Goal: Information Seeking & Learning: Get advice/opinions

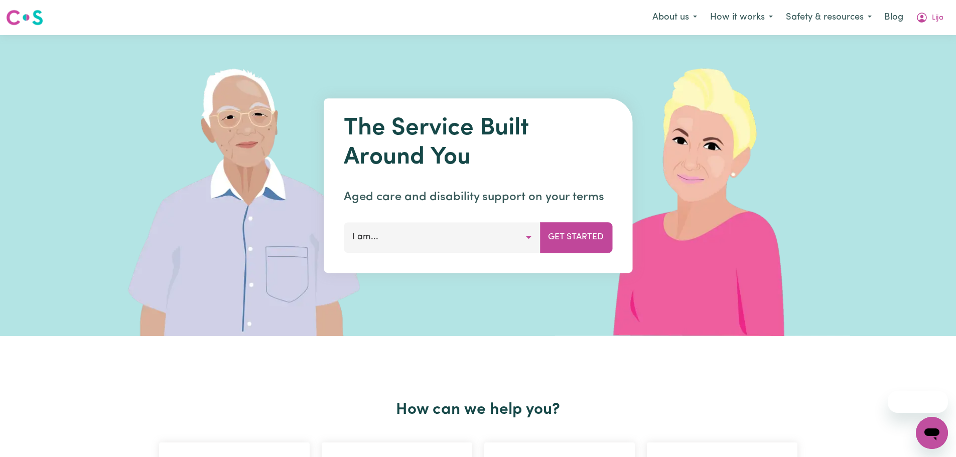
click at [387, 240] on button "I am..." at bounding box center [442, 237] width 196 height 30
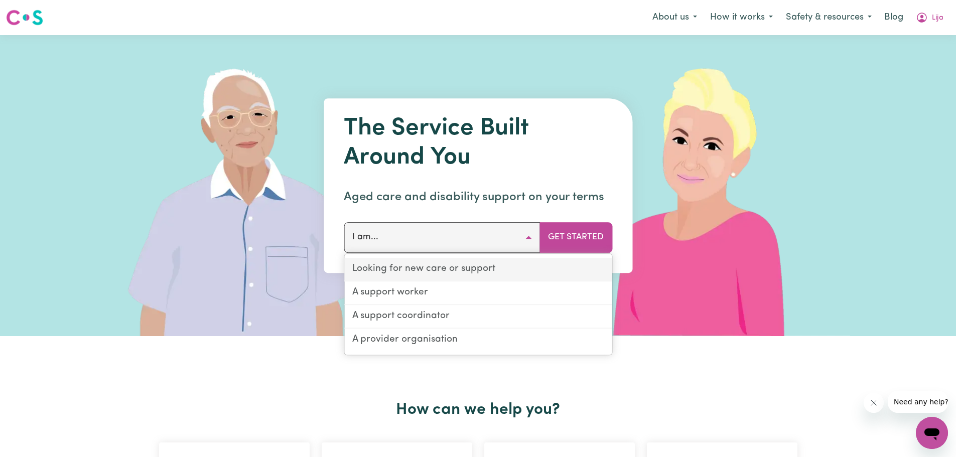
click at [416, 269] on link "Looking for new care or support" at bounding box center [478, 270] width 268 height 24
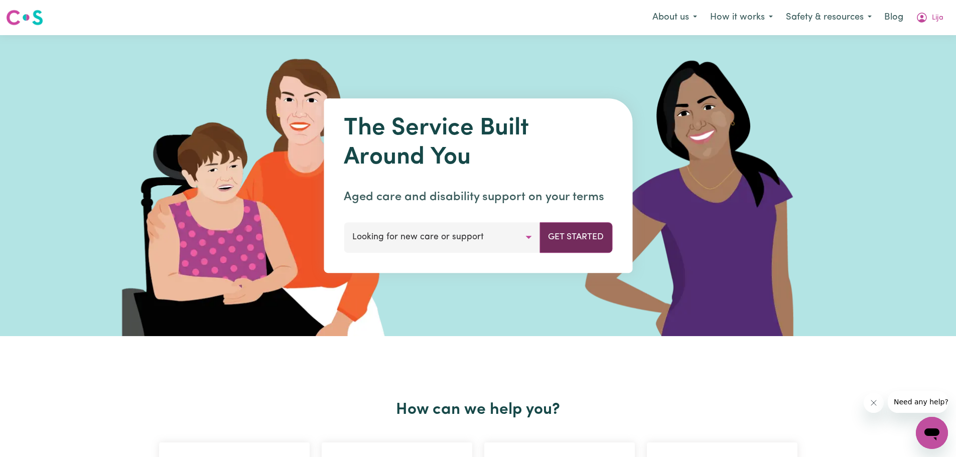
click at [571, 237] on button "Get Started" at bounding box center [576, 237] width 73 height 30
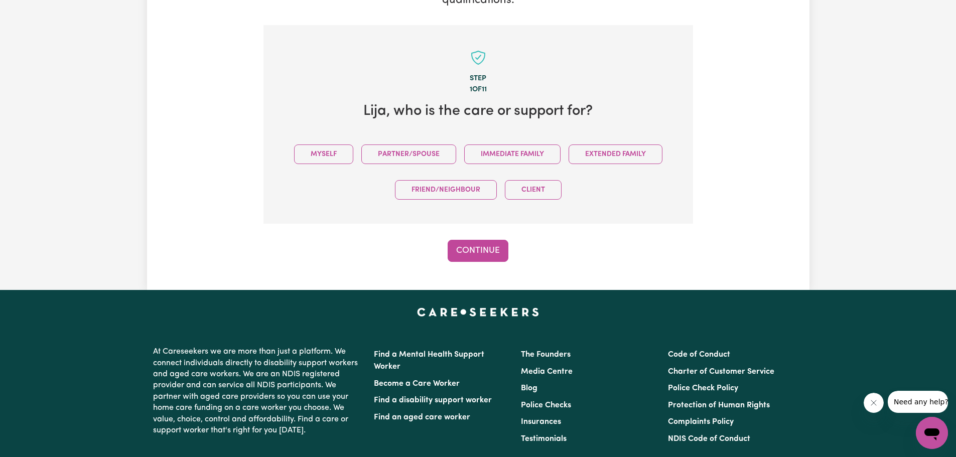
scroll to position [203, 0]
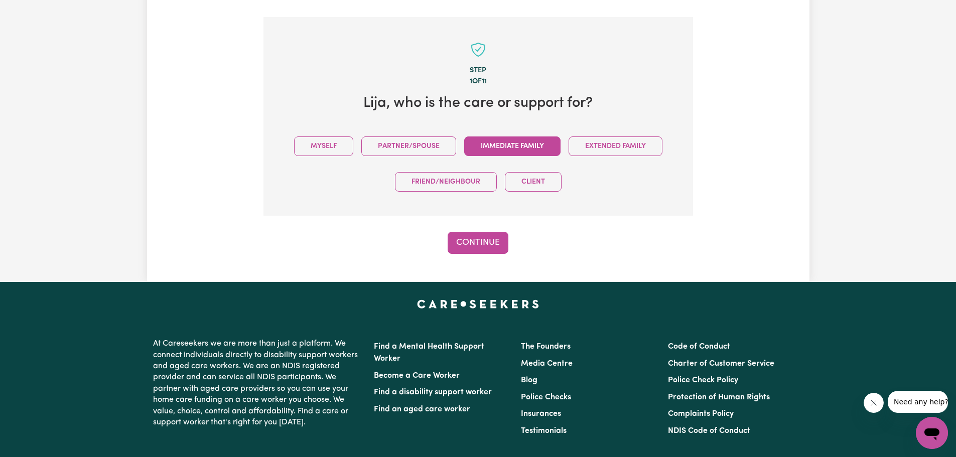
click at [526, 137] on button "Immediate Family" at bounding box center [512, 147] width 96 height 20
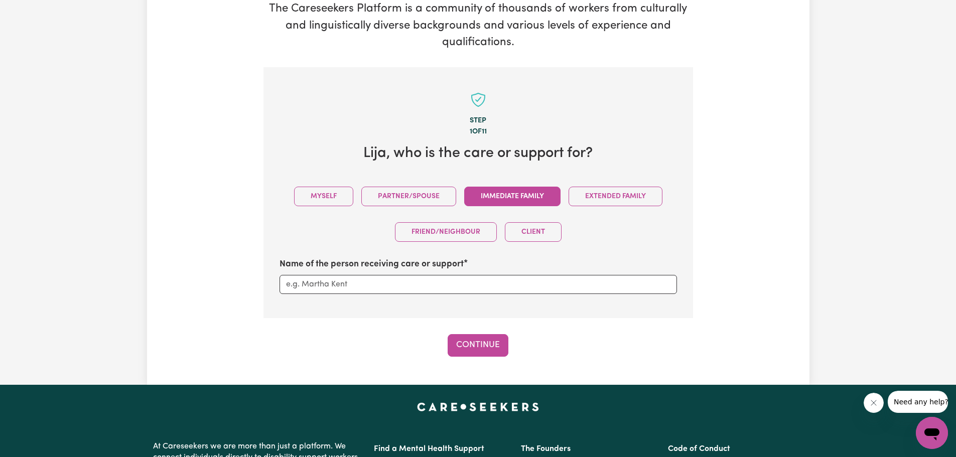
scroll to position [156, 0]
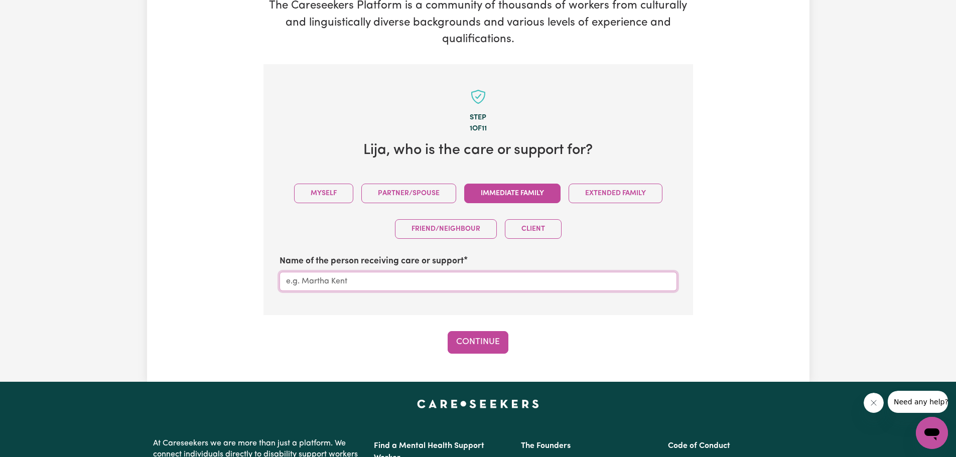
click at [330, 272] on input "Name of the person receiving care or support" at bounding box center [479, 281] width 398 height 19
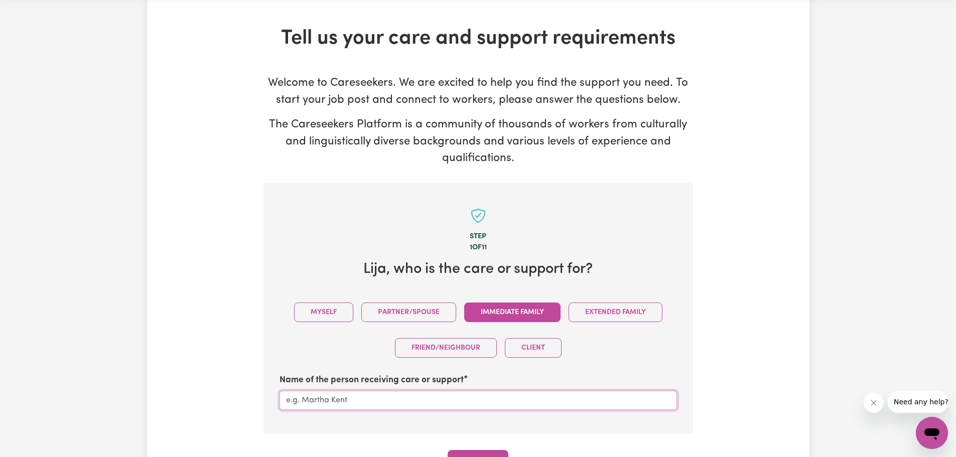
scroll to position [0, 0]
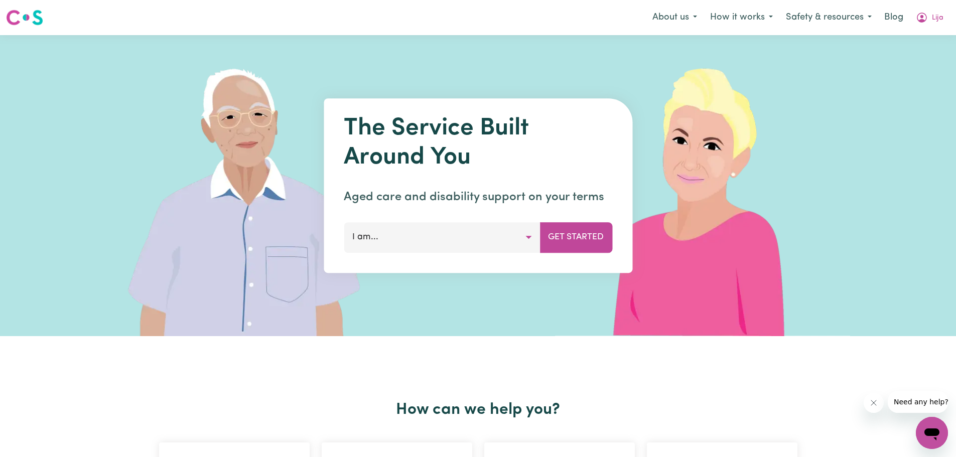
click at [502, 248] on button "I am..." at bounding box center [442, 237] width 196 height 30
click at [453, 235] on button "I am..." at bounding box center [442, 237] width 196 height 30
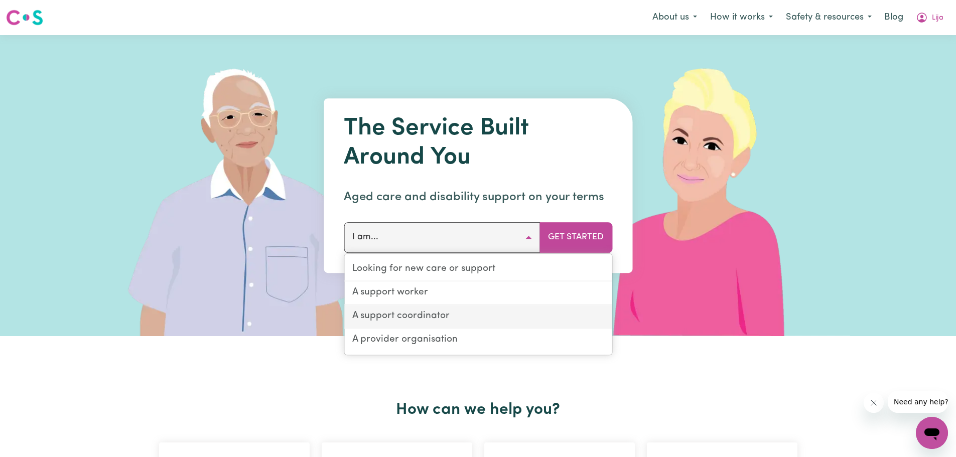
click at [420, 315] on link "A support coordinator" at bounding box center [478, 317] width 268 height 24
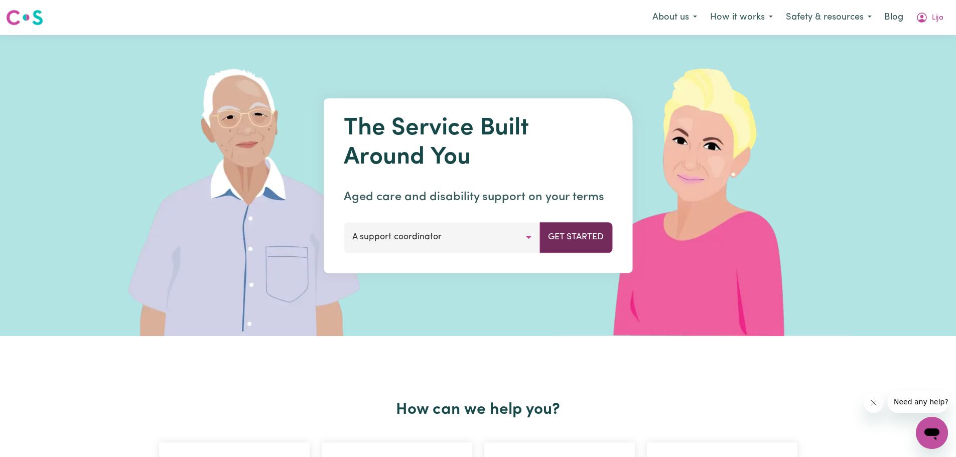
click at [586, 236] on button "Get Started" at bounding box center [576, 237] width 73 height 30
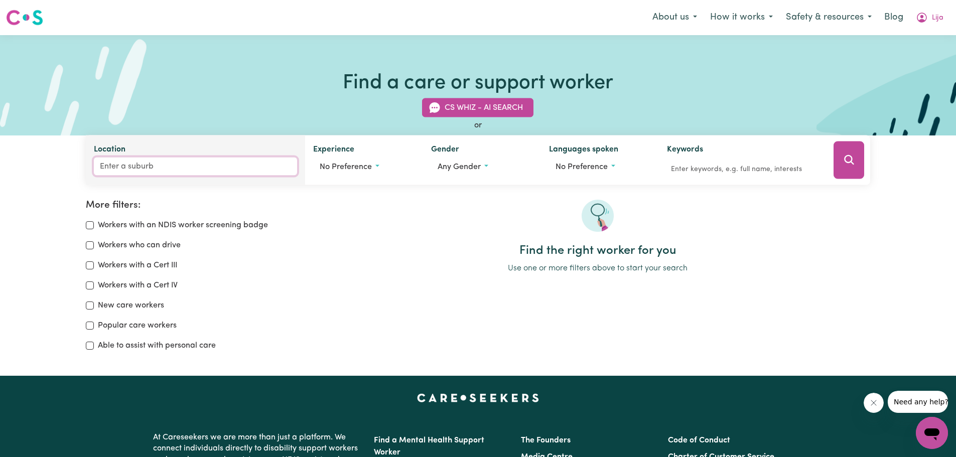
click at [130, 171] on input "Location" at bounding box center [196, 167] width 204 height 18
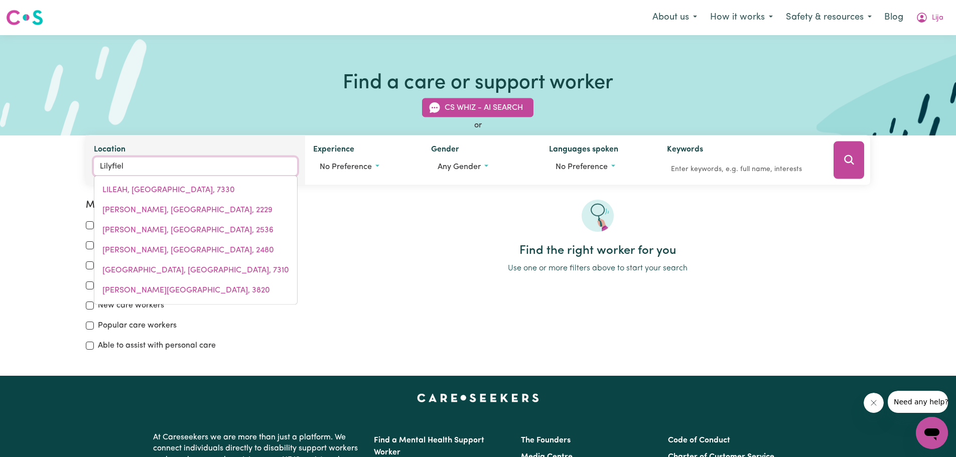
type input "Lilyfield"
type input "[GEOGRAPHIC_DATA], [GEOGRAPHIC_DATA], 2040"
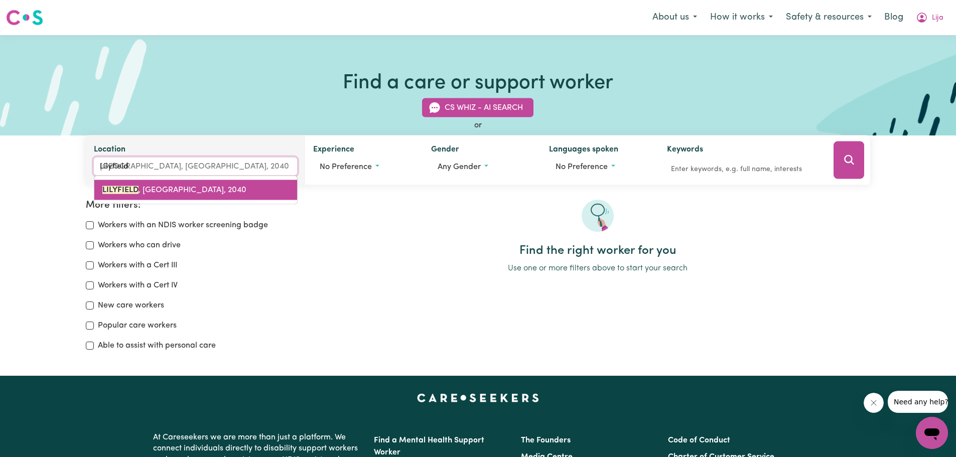
click at [173, 193] on span "[GEOGRAPHIC_DATA] , [GEOGRAPHIC_DATA], 2040" at bounding box center [174, 190] width 144 height 8
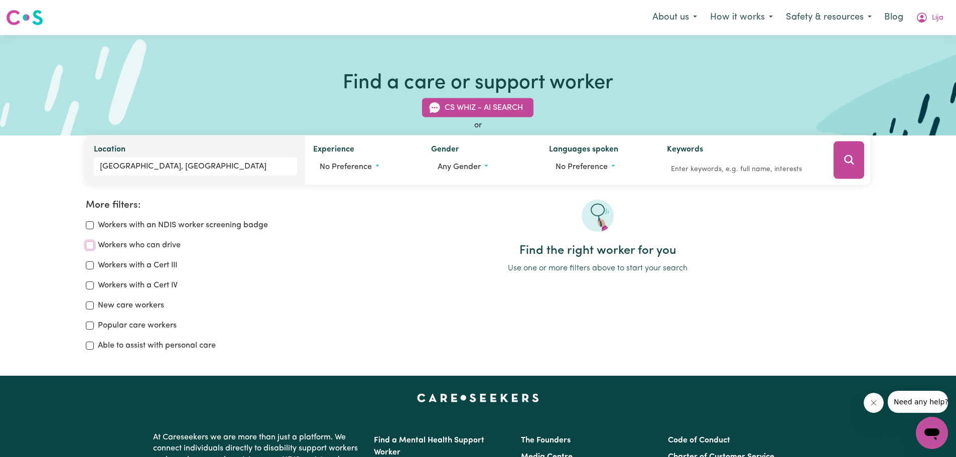
click at [89, 246] on input "Workers who can drive" at bounding box center [90, 245] width 8 height 8
checkbox input "true"
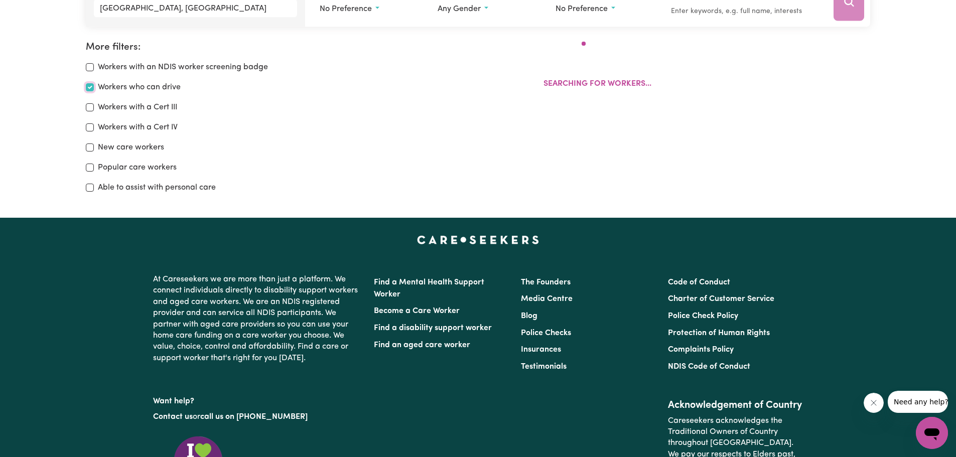
scroll to position [168, 0]
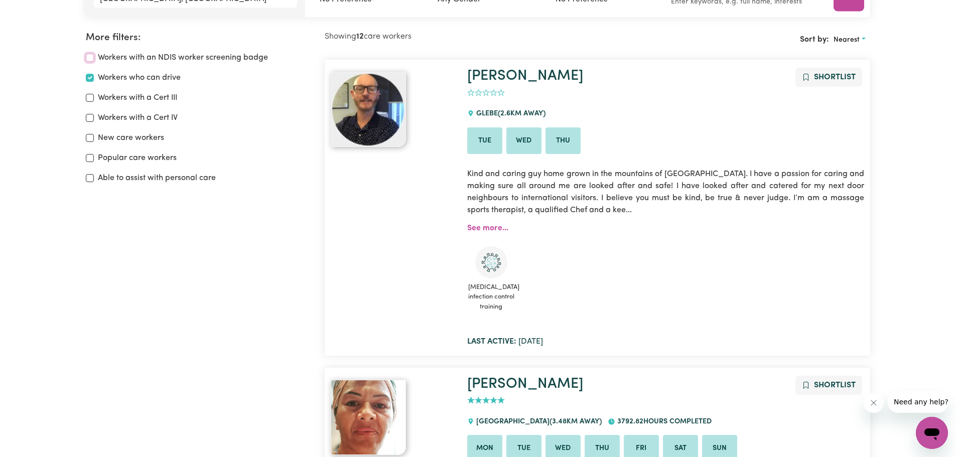
click at [89, 57] on input "Workers with an NDIS worker screening badge" at bounding box center [90, 58] width 8 height 8
checkbox input "true"
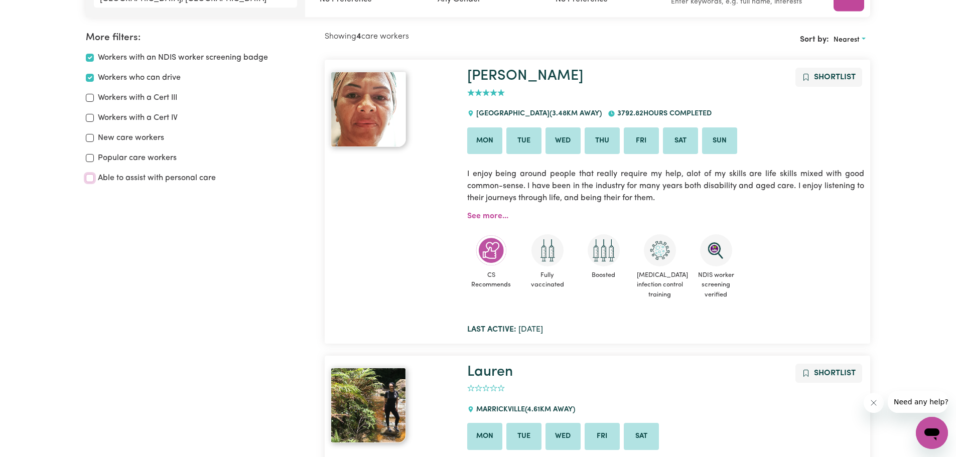
click at [90, 180] on input "Able to assist with personal care" at bounding box center [90, 178] width 8 height 8
checkbox input "true"
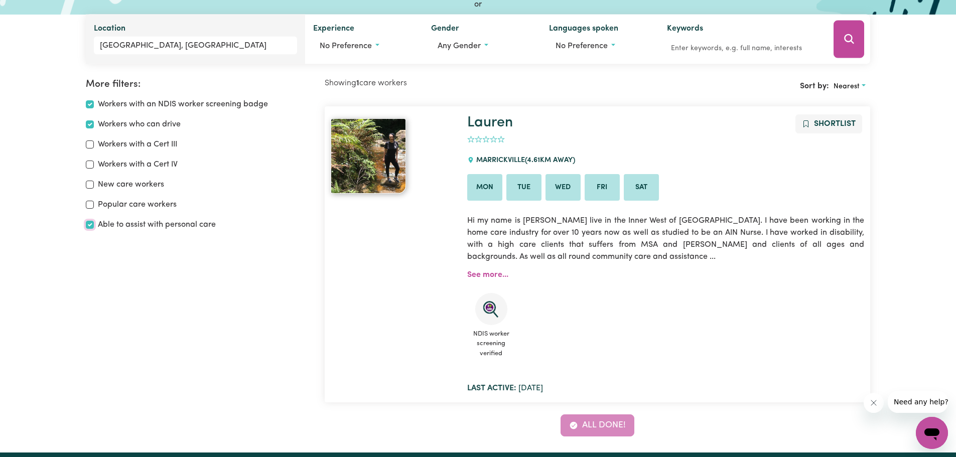
scroll to position [116, 0]
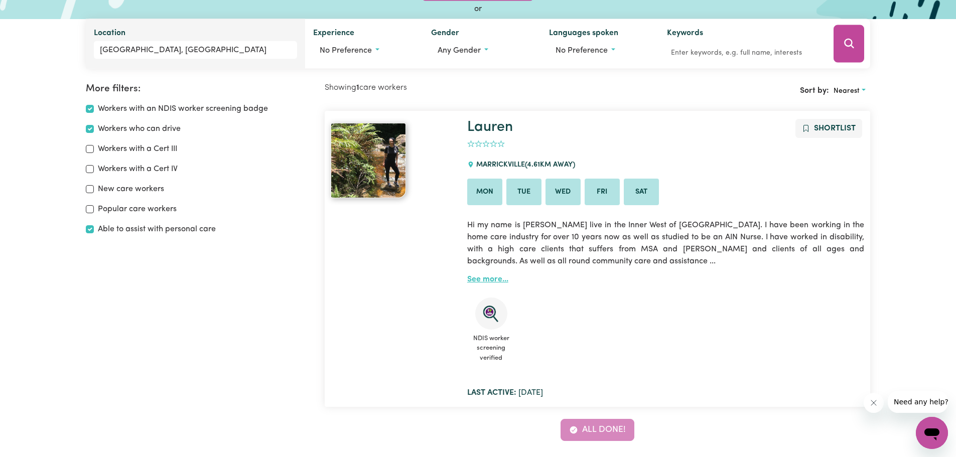
click at [493, 279] on link "See more..." at bounding box center [487, 280] width 41 height 8
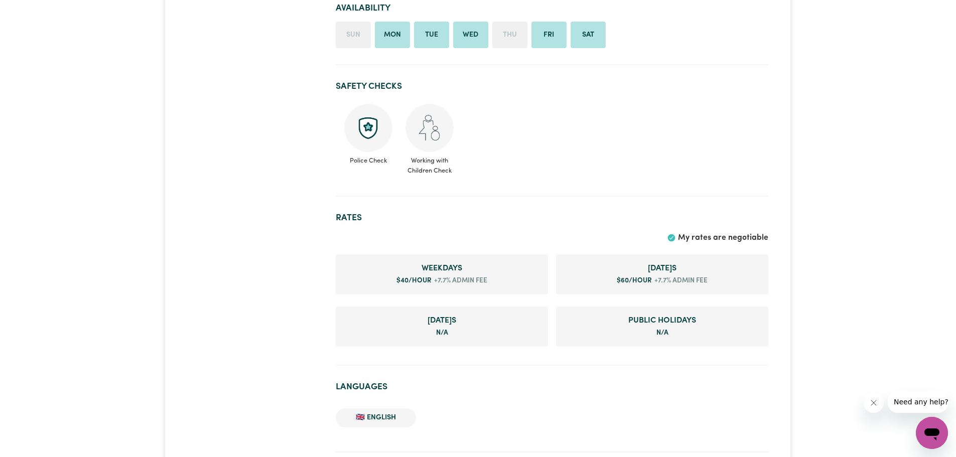
scroll to position [647, 0]
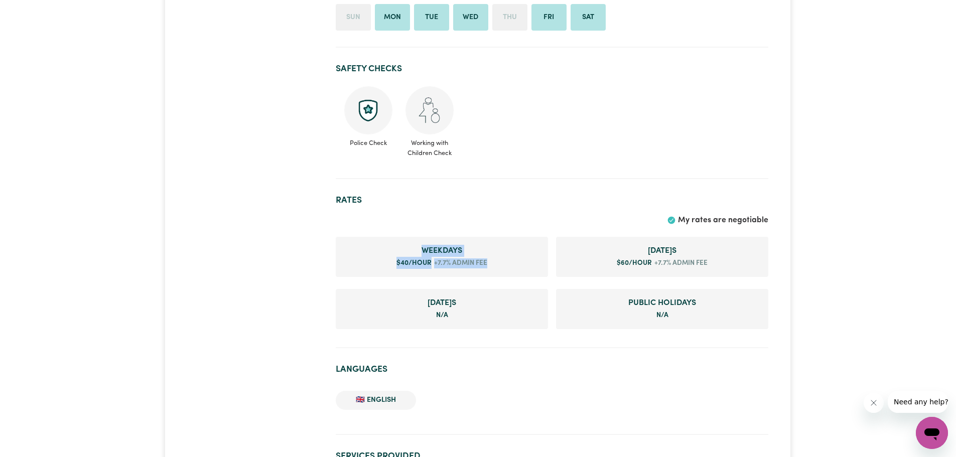
drag, startPoint x: 422, startPoint y: 235, endPoint x: 506, endPoint y: 254, distance: 86.4
click at [506, 254] on li "Weekday s $ 40 /hour +7.7% admin fee" at bounding box center [442, 257] width 212 height 40
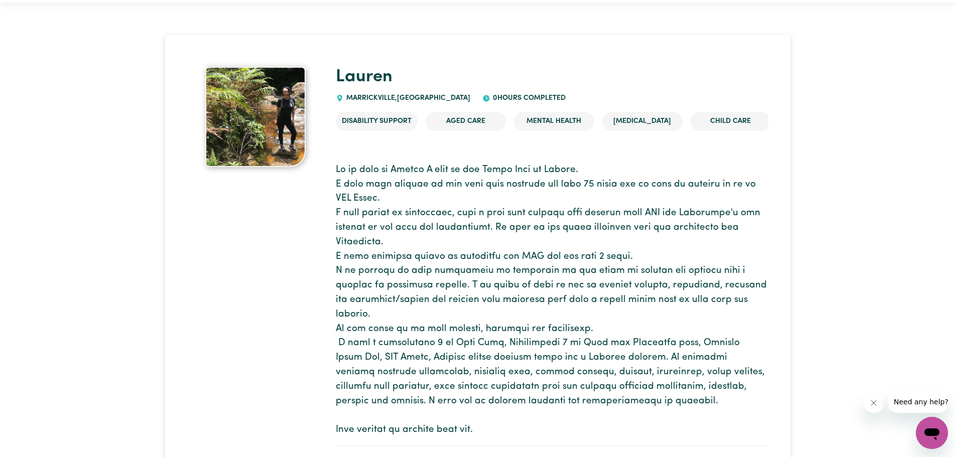
scroll to position [50, 0]
